Goal: Task Accomplishment & Management: Use online tool/utility

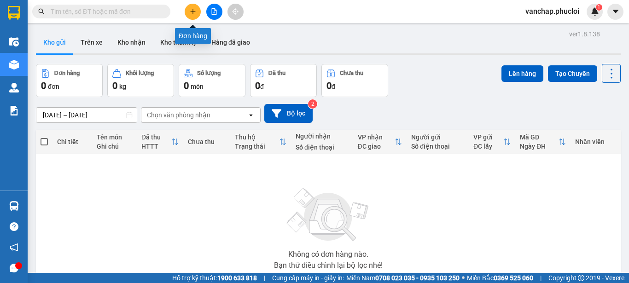
click at [199, 12] on button at bounding box center [193, 12] width 16 height 16
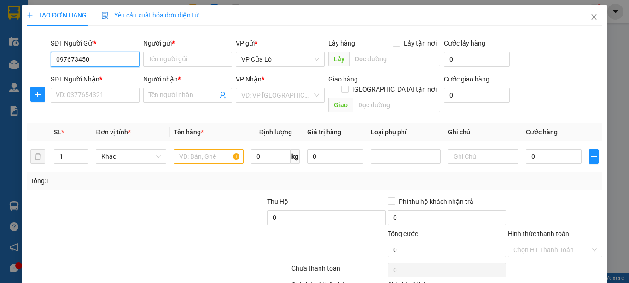
type input "0976734506"
click at [118, 82] on div "0976734506 - BÁC TRÂN" at bounding box center [94, 78] width 77 height 10
type input "BÁC TRÂN"
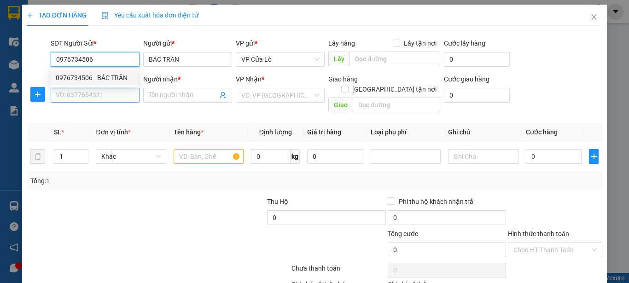
type input "0976734506"
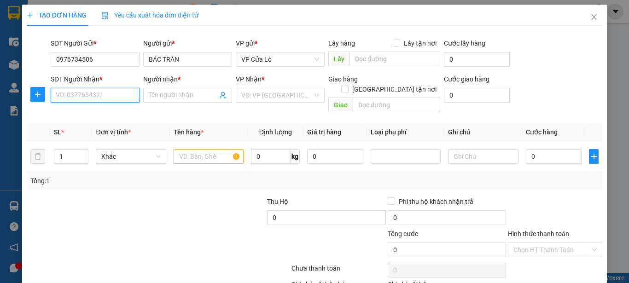
click at [129, 99] on input "SĐT Người Nhận *" at bounding box center [95, 95] width 89 height 15
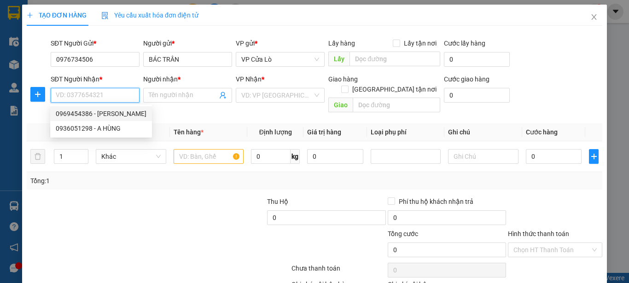
click at [105, 117] on div "0969454386 - [PERSON_NAME]" at bounding box center [101, 114] width 91 height 10
type input "0969454386"
type input "[PERSON_NAME]"
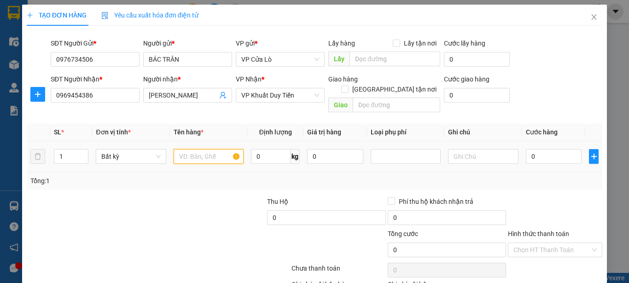
click at [204, 149] on input "text" at bounding box center [209, 156] width 70 height 15
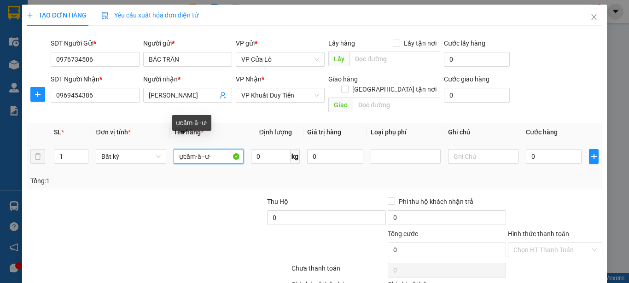
click at [220, 149] on input "ựcẩm·â··ư·" at bounding box center [209, 156] width 70 height 15
type input "ự"
type input "thực phẩm"
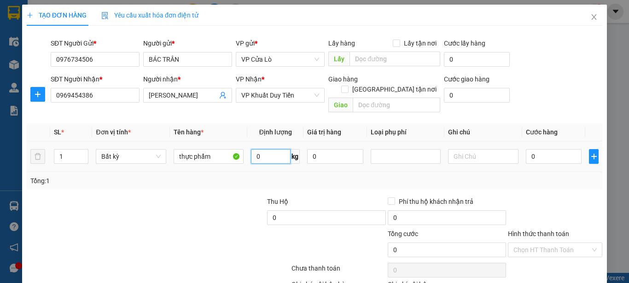
click at [264, 149] on input "0" at bounding box center [271, 156] width 40 height 15
click at [79, 155] on span "Decrease Value" at bounding box center [83, 159] width 10 height 8
type input "36"
click at [66, 150] on input "1" at bounding box center [71, 157] width 34 height 14
type input "90.000"
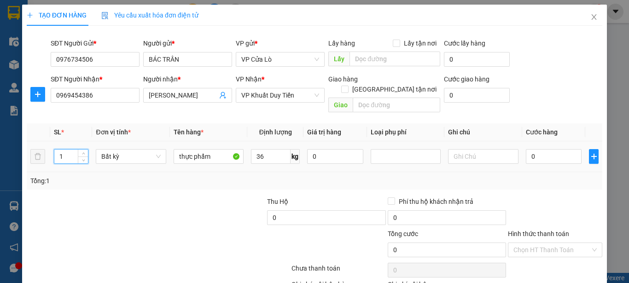
type input "90.000"
type input "2"
click at [104, 207] on div at bounding box center [86, 213] width 120 height 32
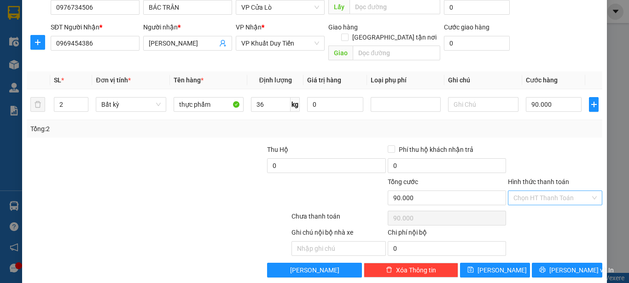
scroll to position [54, 0]
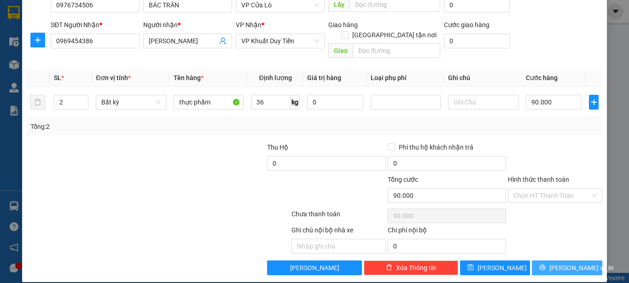
click at [560, 263] on span "[PERSON_NAME] và In" at bounding box center [581, 268] width 64 height 10
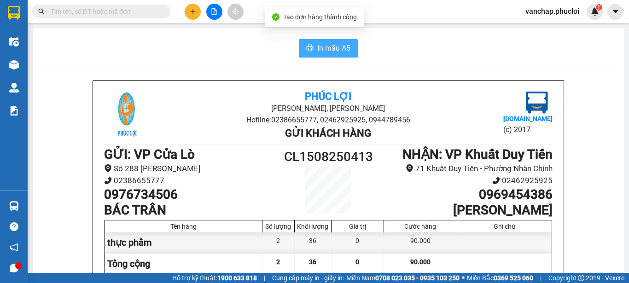
click at [334, 46] on span "In mẫu A5" at bounding box center [333, 48] width 33 height 12
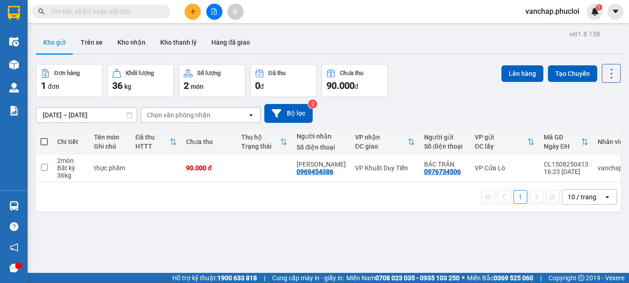
click at [16, 268] on div at bounding box center [18, 266] width 7 height 7
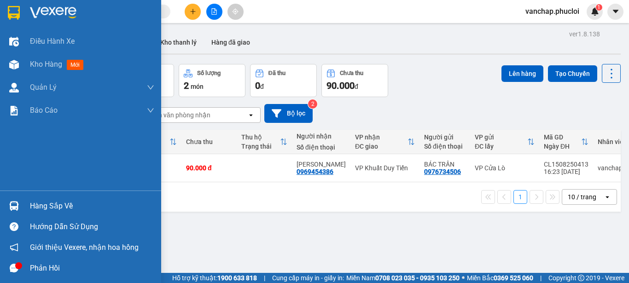
click at [47, 268] on div "Phản hồi" at bounding box center [92, 269] width 124 height 14
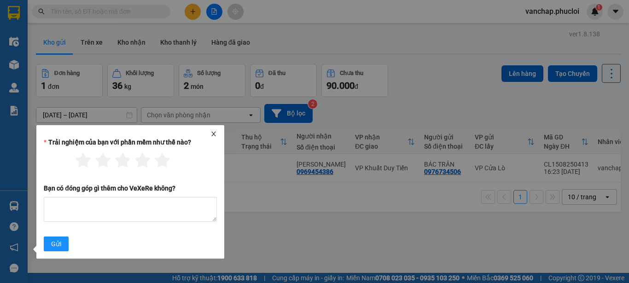
click at [216, 134] on icon "close" at bounding box center [213, 134] width 6 height 6
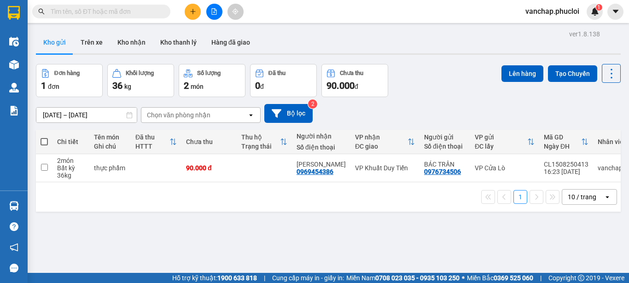
drag, startPoint x: 239, startPoint y: 246, endPoint x: 171, endPoint y: 265, distance: 70.4
click at [202, 251] on div "ver 1.8.138 Kho gửi Trên xe Kho nhận Kho thanh [PERSON_NAME] đã giao Đơn hàng 1…" at bounding box center [328, 169] width 592 height 283
click at [495, 245] on div "ver 1.8.138 Kho gửi Trên xe Kho nhận Kho thanh [PERSON_NAME] đã giao Đơn hàng 1…" at bounding box center [328, 169] width 592 height 283
